Goal: Task Accomplishment & Management: Use online tool/utility

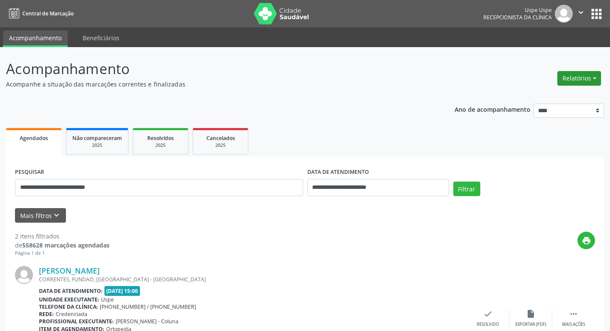
click at [579, 85] on button "Relatórios" at bounding box center [580, 78] width 44 height 15
click at [562, 97] on link "Agendamentos" at bounding box center [556, 97] width 92 height 12
select select "*"
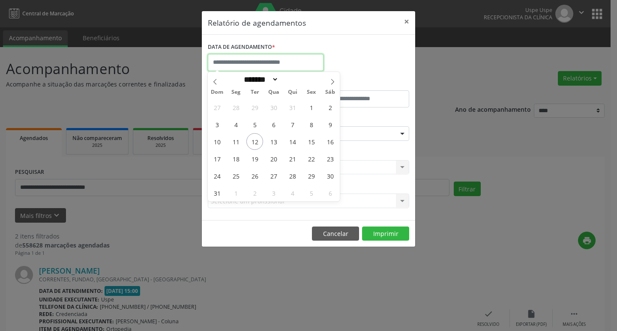
click at [249, 62] on input "text" at bounding box center [266, 62] width 116 height 17
click at [260, 141] on span "12" at bounding box center [254, 141] width 17 height 17
type input "**********"
click at [260, 141] on span "12" at bounding box center [254, 141] width 17 height 17
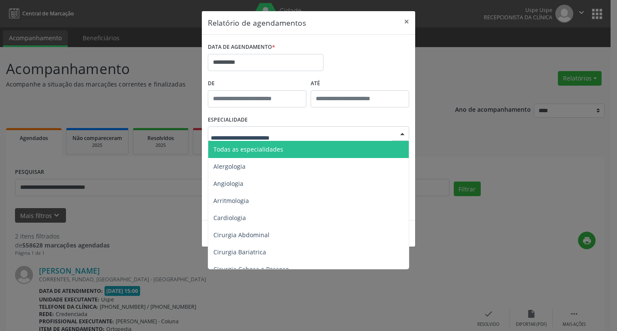
drag, startPoint x: 258, startPoint y: 151, endPoint x: 255, endPoint y: 159, distance: 8.7
click at [258, 150] on span "Todas as especialidades" at bounding box center [248, 149] width 70 height 8
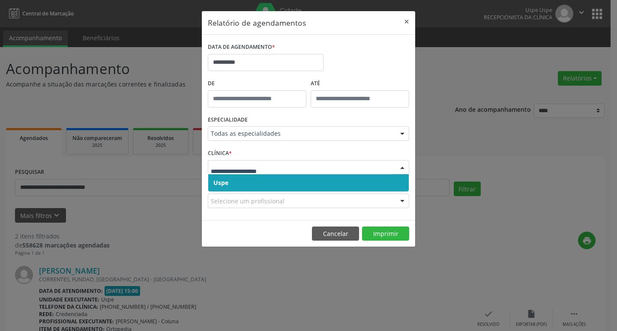
drag, startPoint x: 248, startPoint y: 180, endPoint x: 250, endPoint y: 173, distance: 6.6
click at [248, 179] on span "Uspe" at bounding box center [308, 182] width 200 height 17
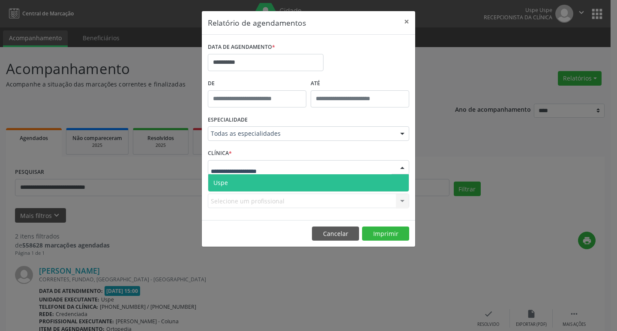
click at [248, 185] on span "Uspe" at bounding box center [308, 182] width 200 height 17
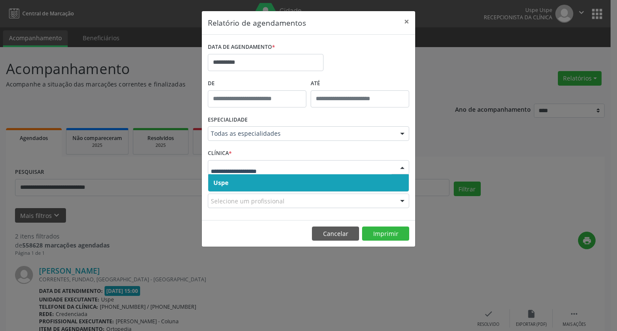
drag, startPoint x: 269, startPoint y: 171, endPoint x: 265, endPoint y: 174, distance: 4.6
click at [261, 178] on span "Uspe" at bounding box center [308, 182] width 200 height 17
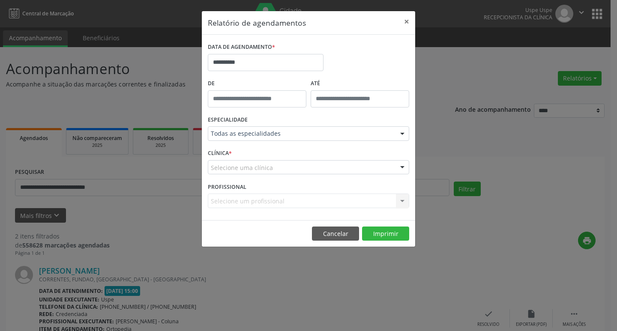
drag, startPoint x: 261, startPoint y: 172, endPoint x: 256, endPoint y: 176, distance: 6.7
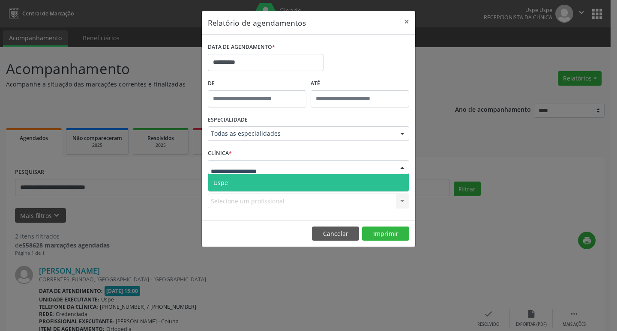
click at [253, 177] on span "Uspe" at bounding box center [308, 182] width 200 height 17
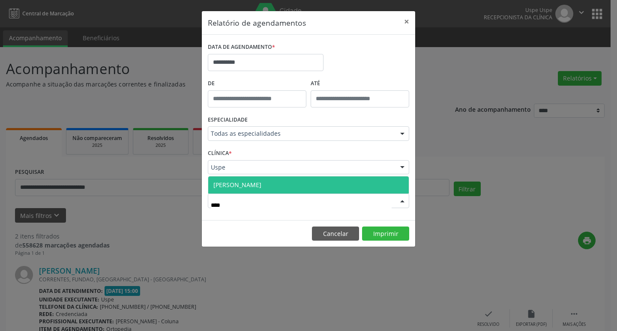
type input "*****"
click at [261, 186] on span "[PERSON_NAME]" at bounding box center [237, 185] width 48 height 8
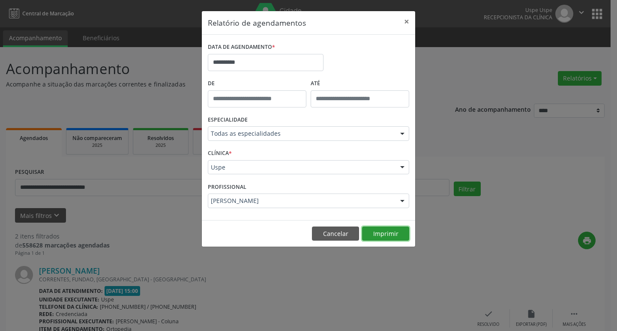
click at [395, 233] on button "Imprimir" at bounding box center [385, 234] width 47 height 15
